Goal: Navigation & Orientation: Find specific page/section

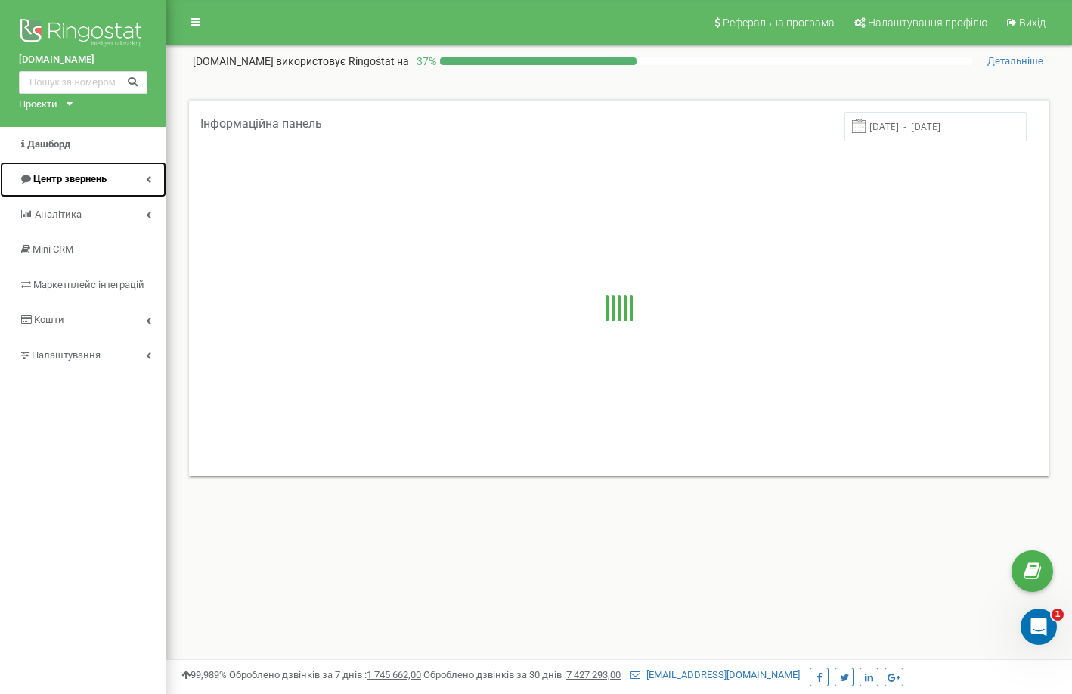
click at [126, 172] on link "Центр звернень" at bounding box center [83, 180] width 166 height 36
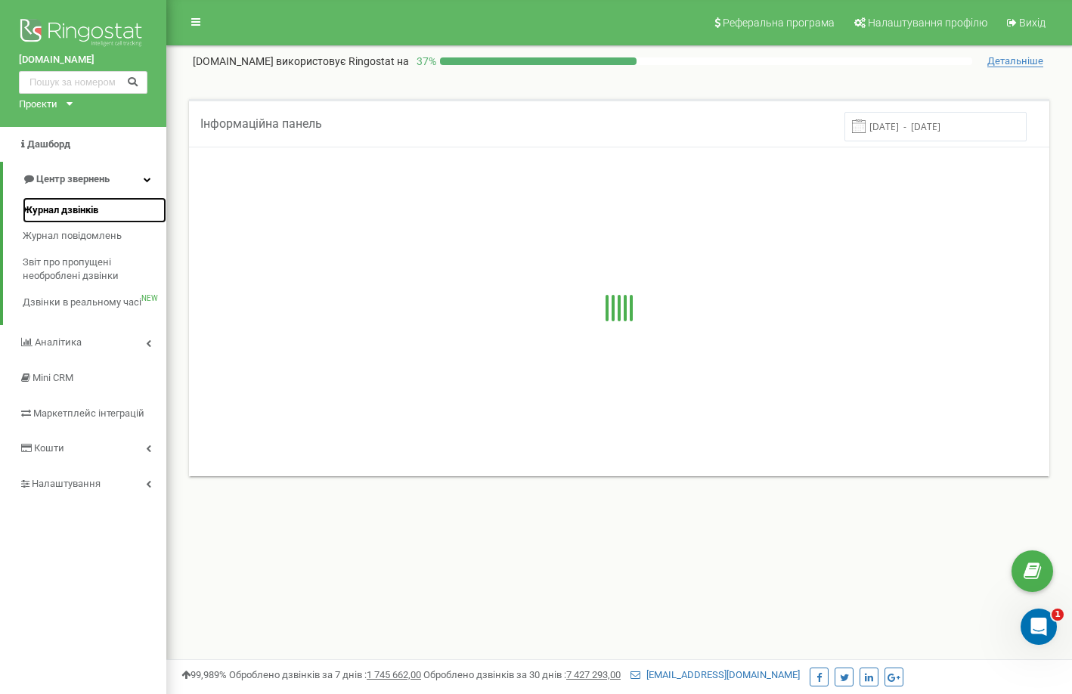
click at [90, 206] on span "Журнал дзвінків" at bounding box center [61, 210] width 76 height 14
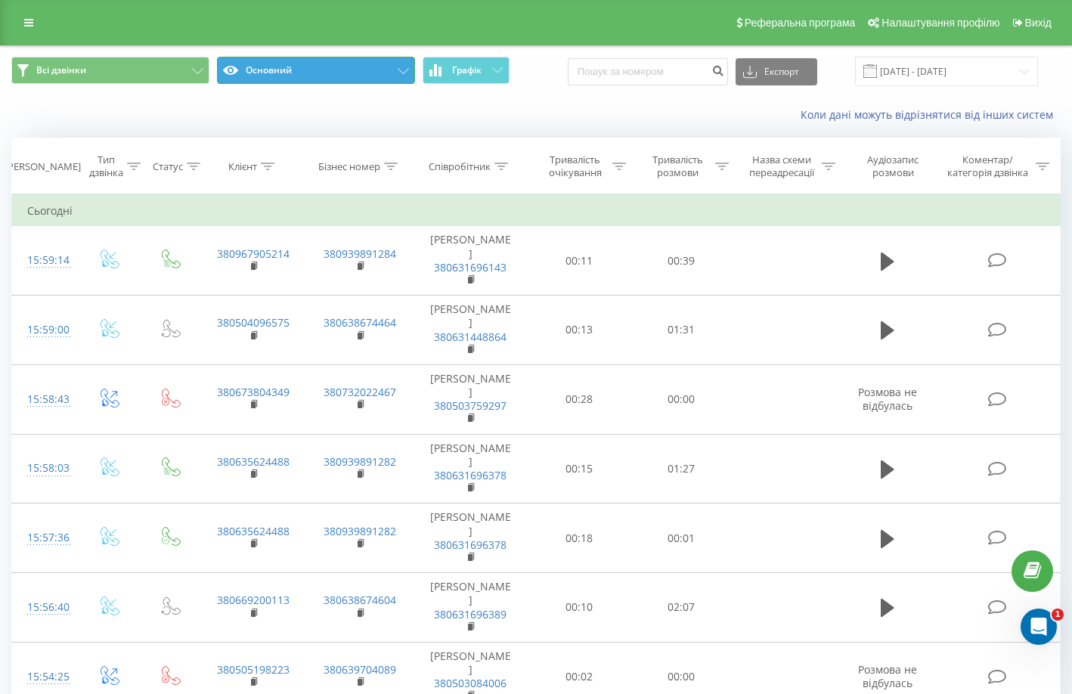
click at [404, 73] on icon at bounding box center [403, 71] width 11 height 6
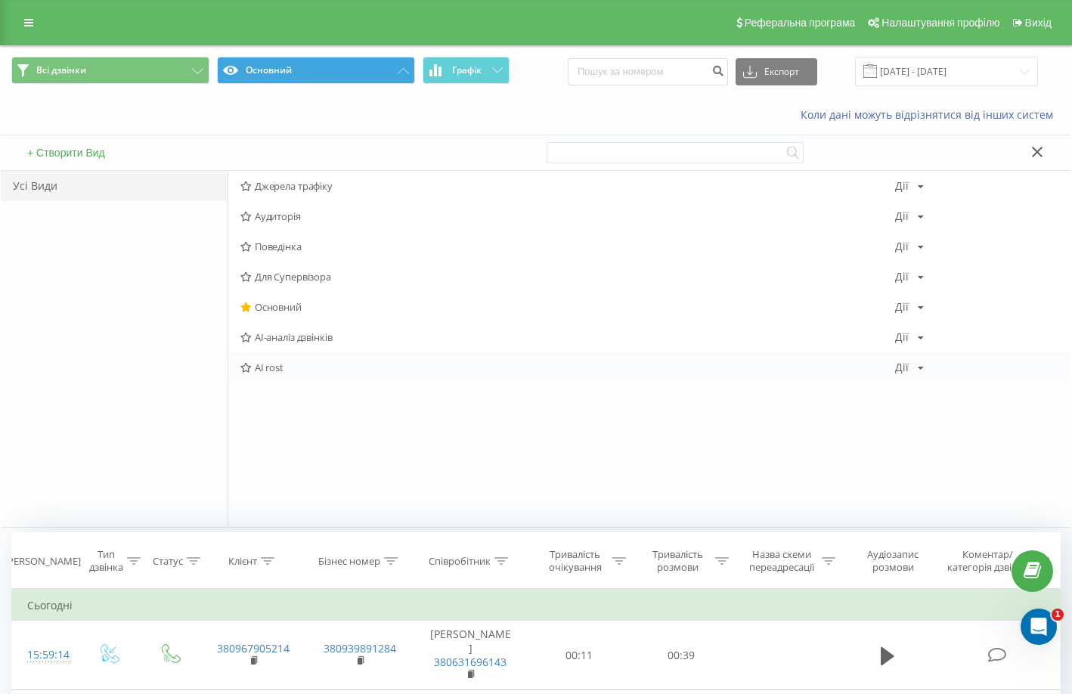
click at [284, 363] on span "AI rost" at bounding box center [567, 367] width 655 height 11
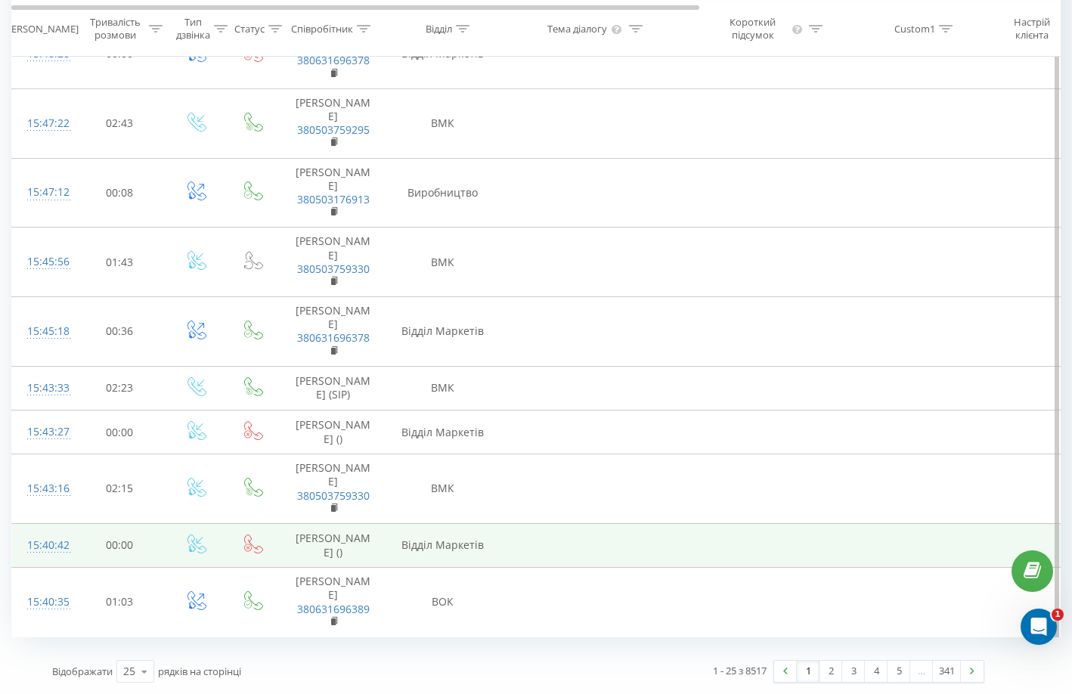
scroll to position [1667, 0]
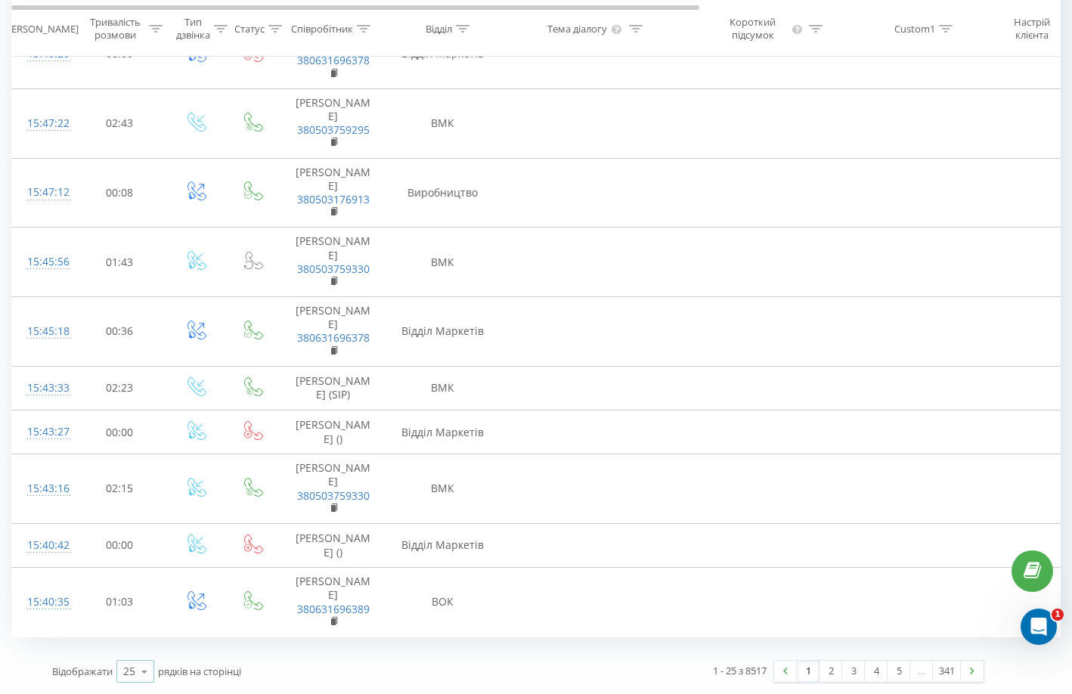
click at [143, 673] on icon at bounding box center [144, 671] width 23 height 29
click at [148, 656] on div "100" at bounding box center [135, 650] width 36 height 22
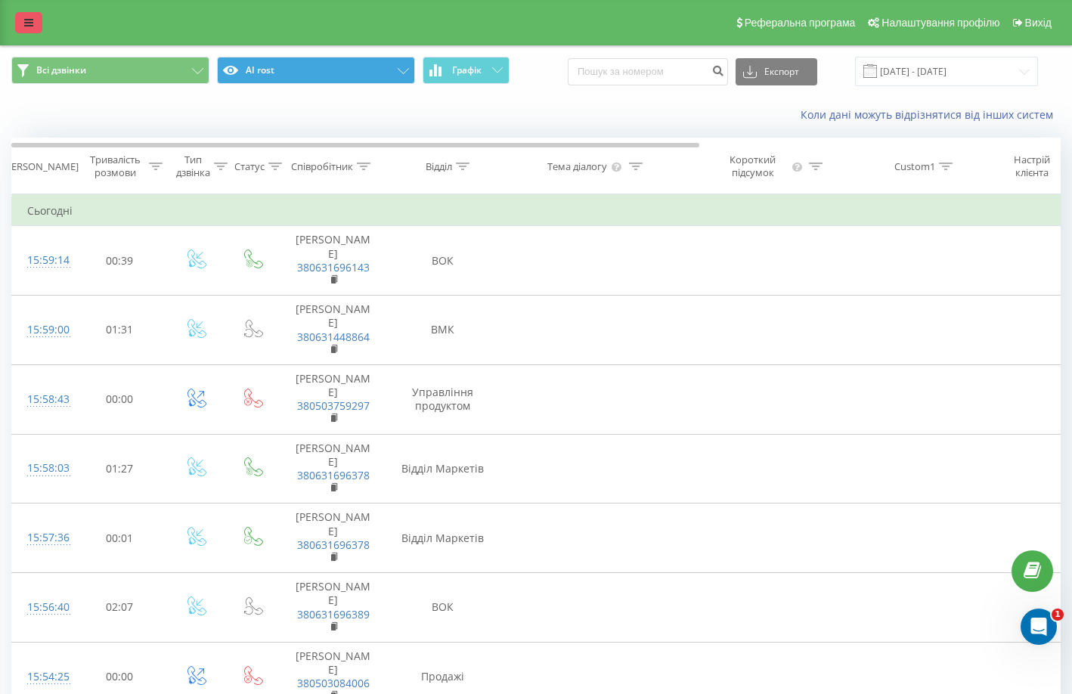
click at [30, 25] on icon at bounding box center [28, 22] width 9 height 11
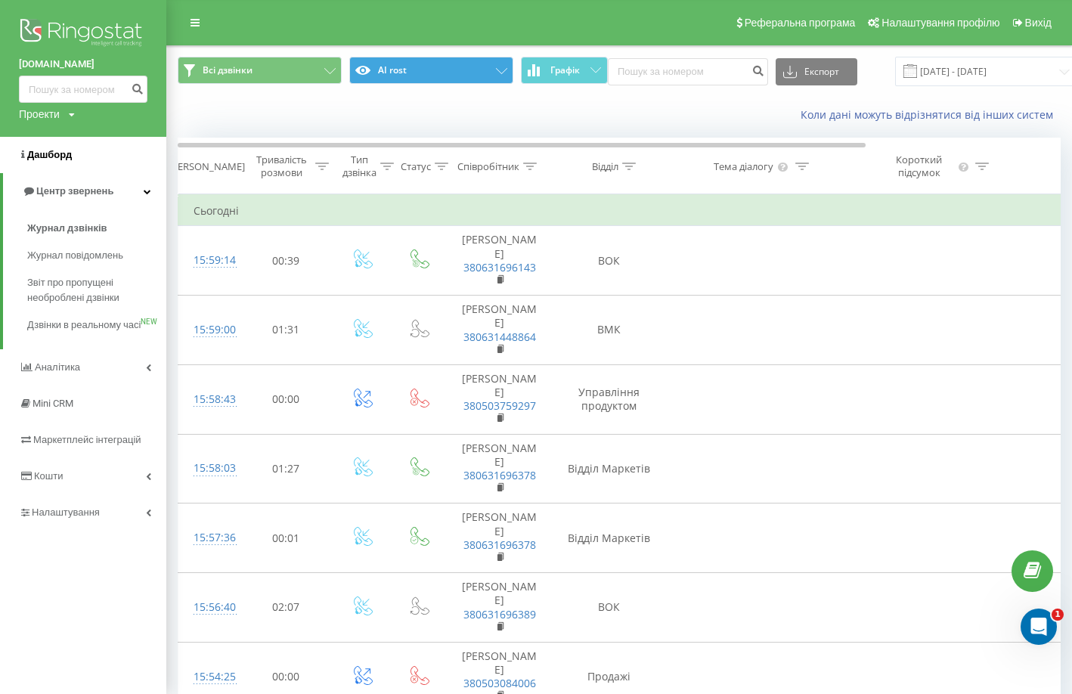
click at [48, 153] on span "Дашборд" at bounding box center [49, 154] width 45 height 11
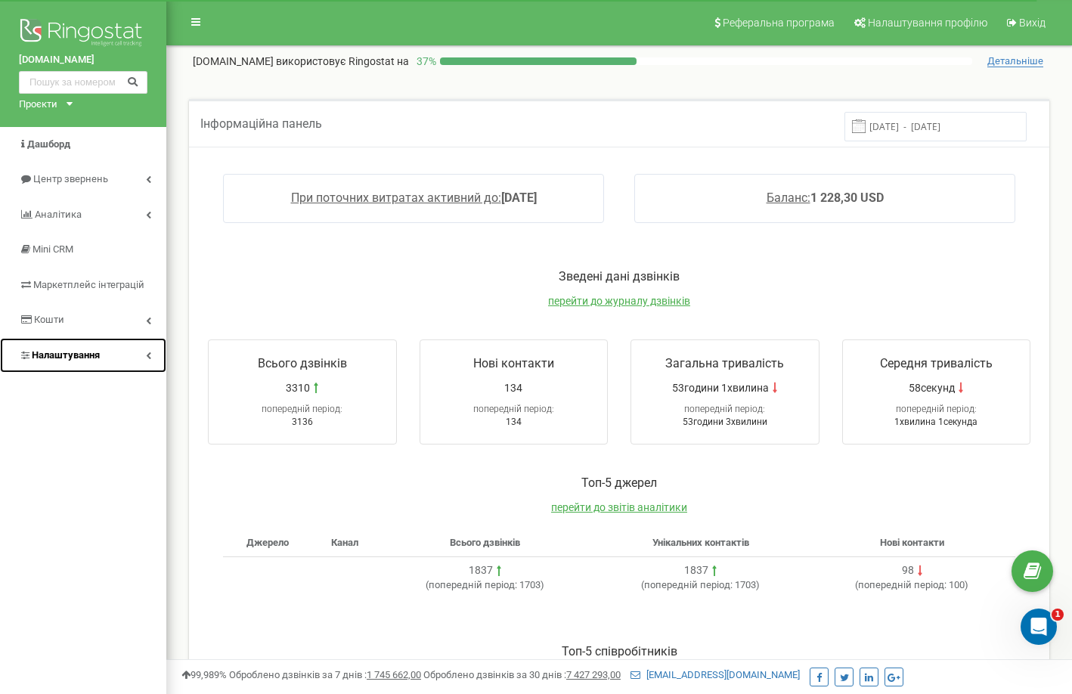
click at [91, 355] on span "Налаштування" at bounding box center [66, 354] width 68 height 11
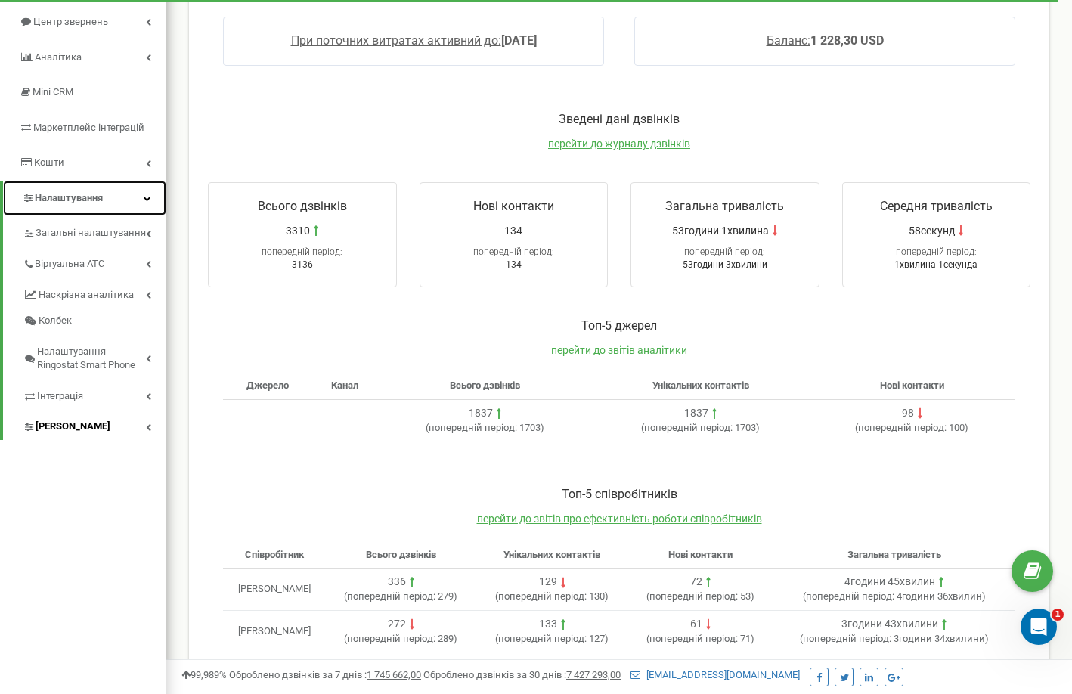
scroll to position [151, 0]
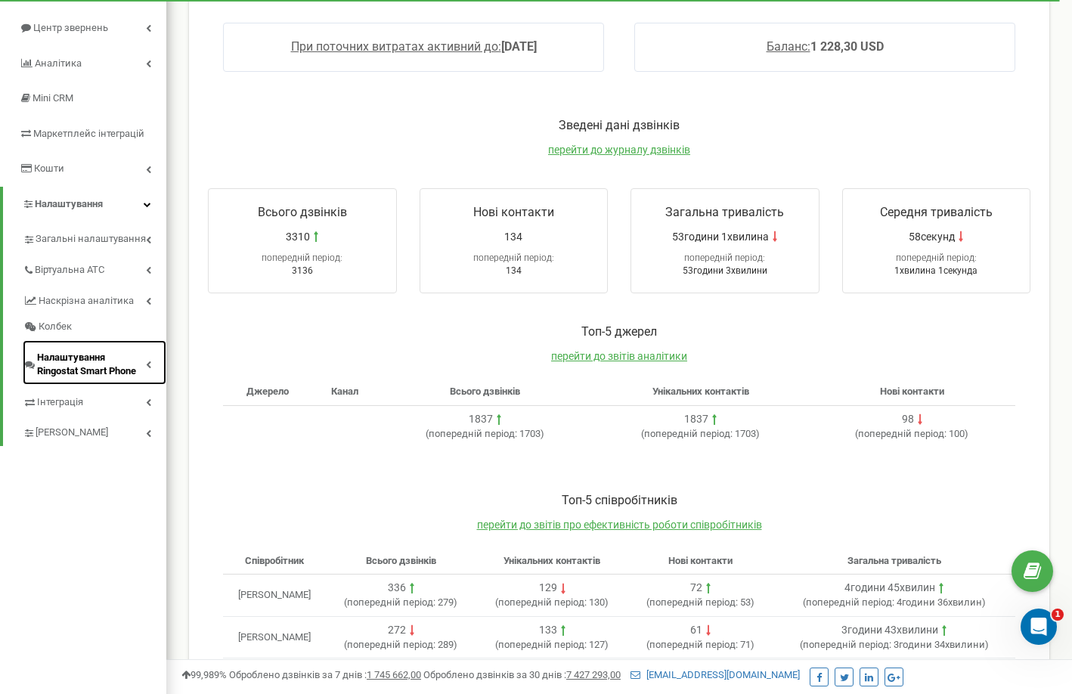
click at [87, 368] on span "Налаштування Ringostat Smart Phone" at bounding box center [91, 365] width 109 height 28
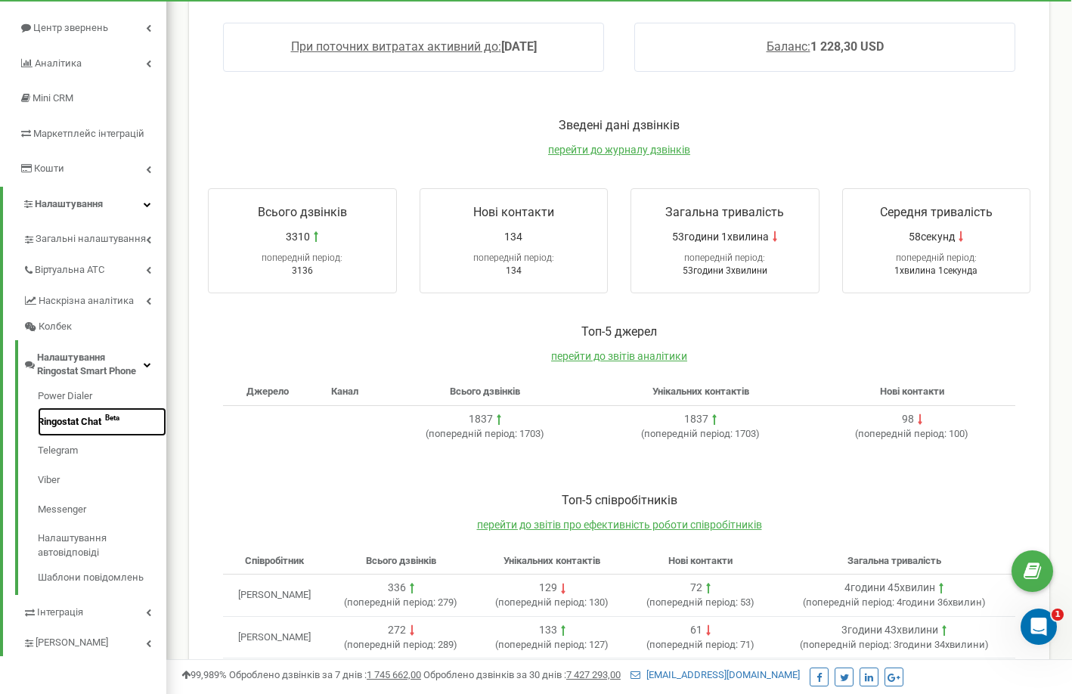
click at [66, 428] on link "Ringostat Chat Beta" at bounding box center [102, 422] width 129 height 29
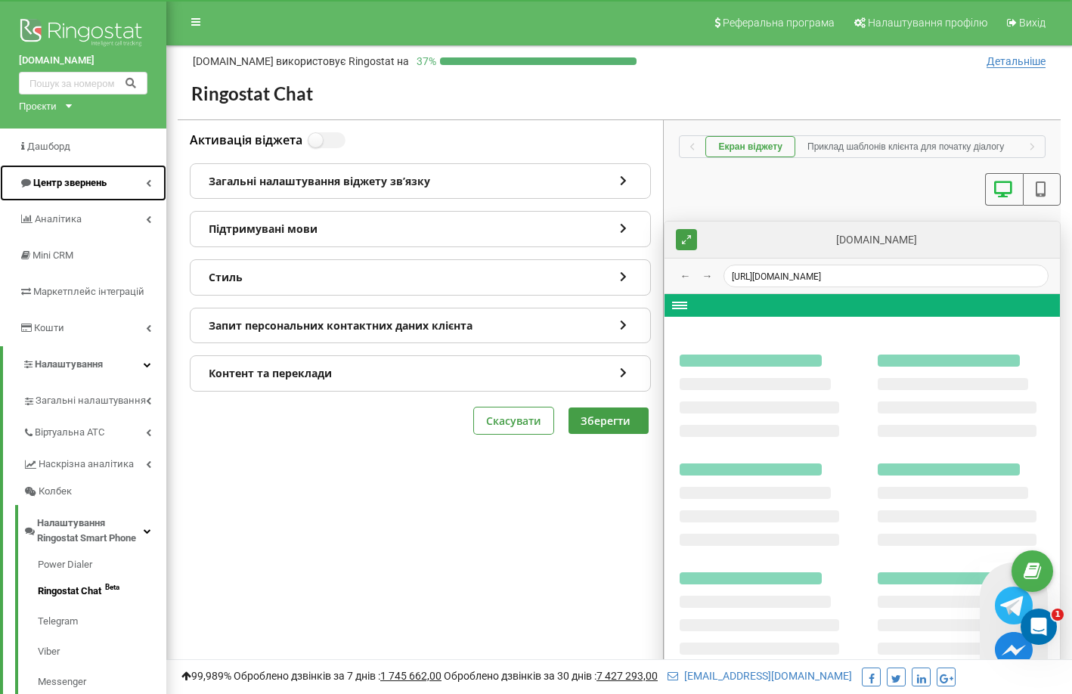
click at [68, 177] on span "Центр звернень" at bounding box center [69, 182] width 73 height 11
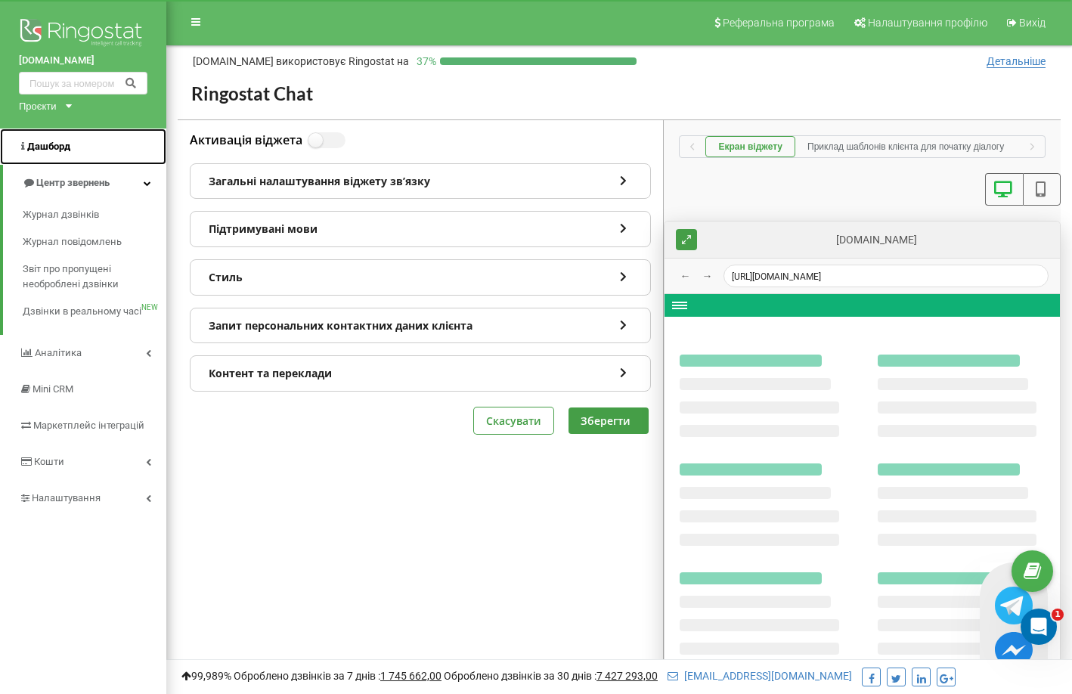
click at [51, 141] on span "Дашборд" at bounding box center [48, 146] width 43 height 11
